Goal: Check status: Check status

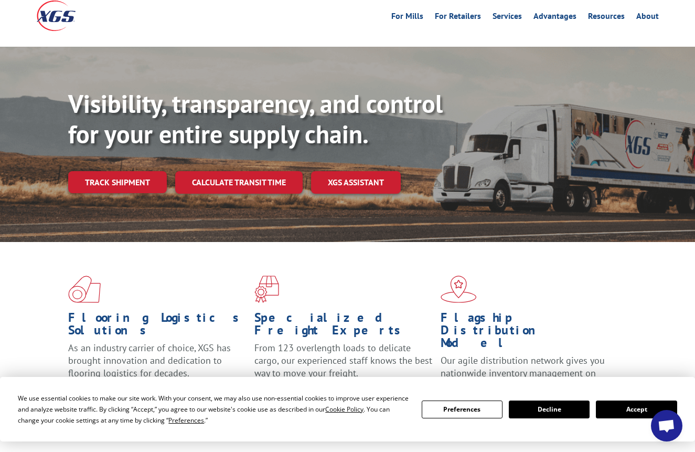
scroll to position [9, 0]
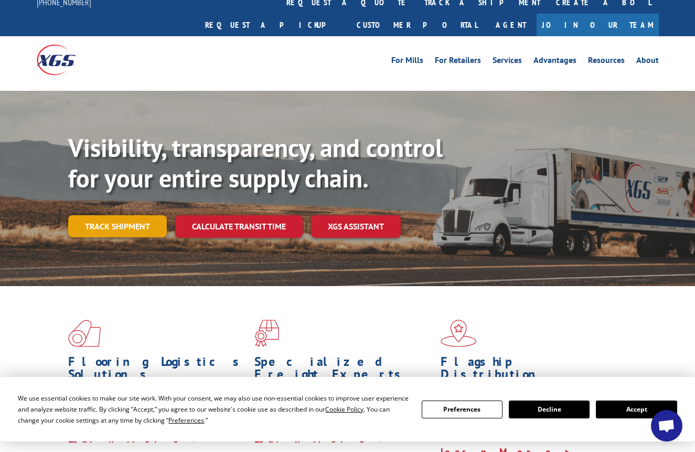
click at [94, 215] on link "Track shipment" at bounding box center [117, 226] width 99 height 22
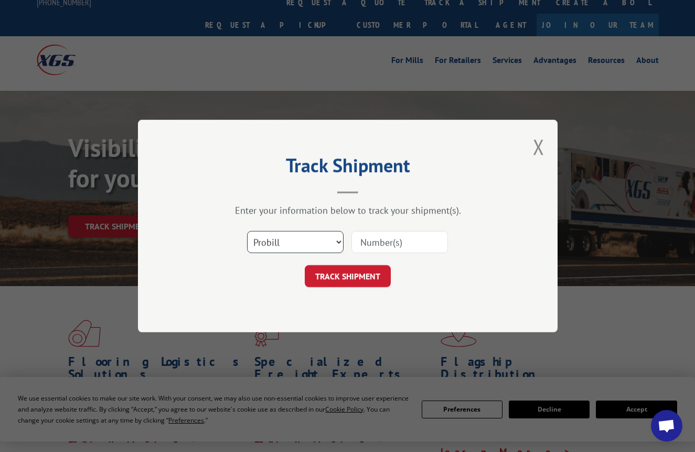
click at [267, 247] on select "Select category... Probill BOL PO" at bounding box center [295, 242] width 97 height 22
click at [407, 241] on input at bounding box center [400, 242] width 97 height 22
paste input "17594544"
type input "17594544"
click at [364, 278] on button "TRACK SHIPMENT" at bounding box center [348, 276] width 86 height 22
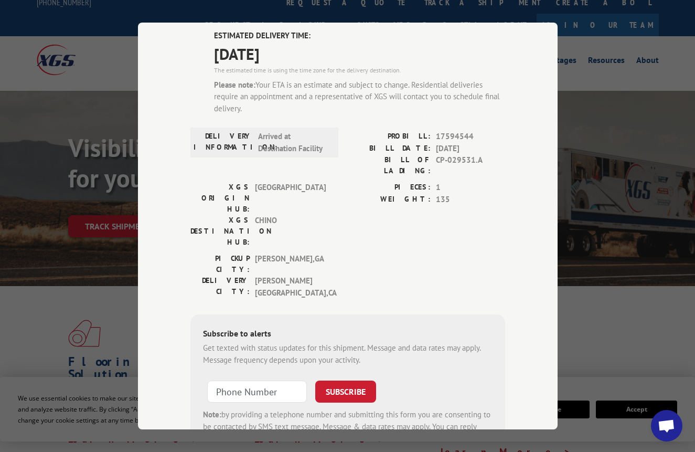
scroll to position [69, 0]
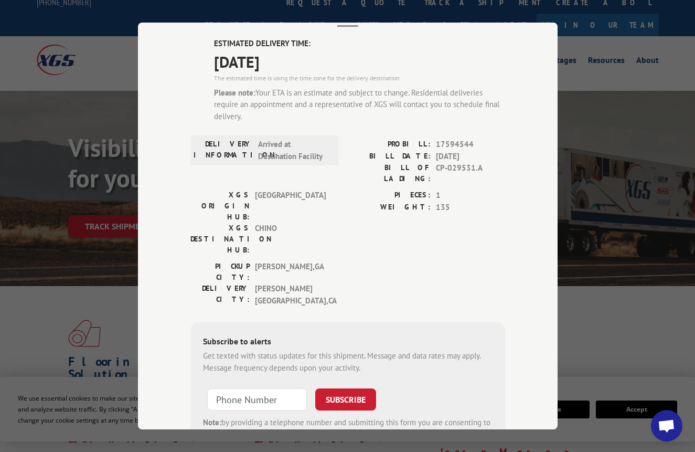
drag, startPoint x: 228, startPoint y: 67, endPoint x: 198, endPoint y: 68, distance: 29.4
click at [198, 68] on div "ESTIMATED DELIVERY TIME: [DATE] The estimated time is using the time zone for t…" at bounding box center [348, 251] width 315 height 427
